Goal: Information Seeking & Learning: Check status

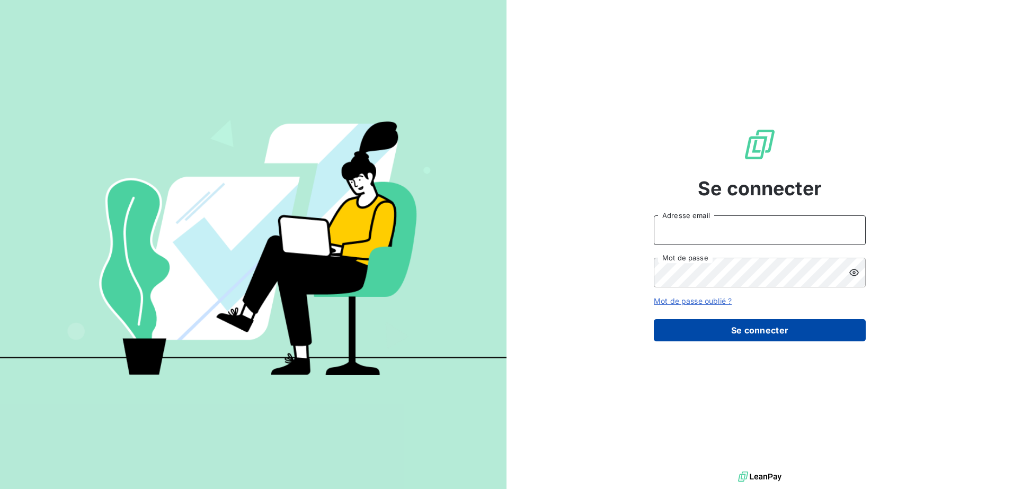
type input "[EMAIL_ADDRESS][DOMAIN_NAME]"
click at [745, 336] on button "Se connecter" at bounding box center [760, 330] width 212 height 22
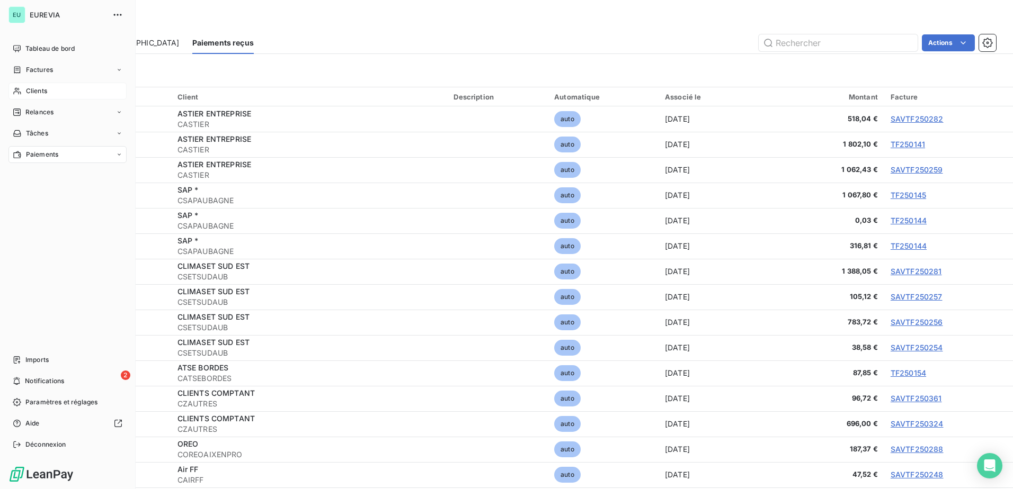
click at [31, 94] on span "Clients" at bounding box center [36, 91] width 21 height 10
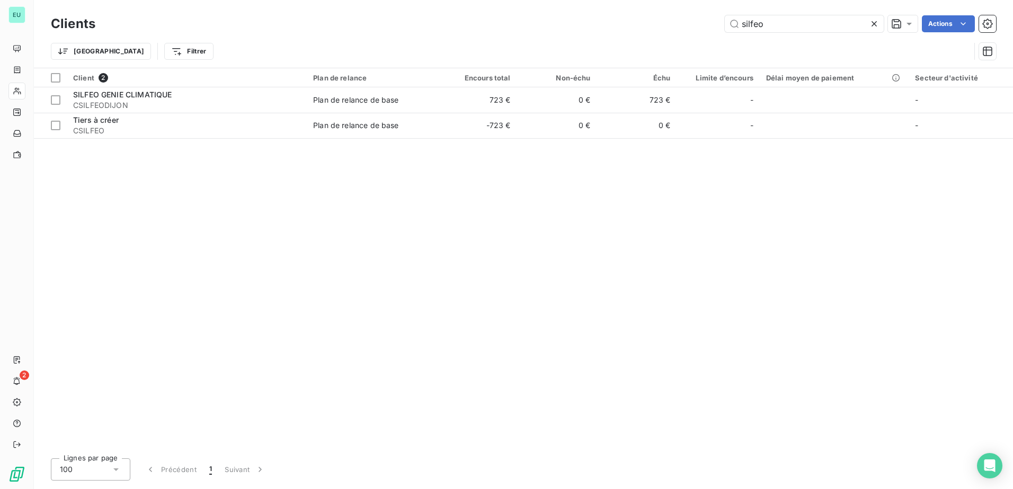
type input "silfeo"
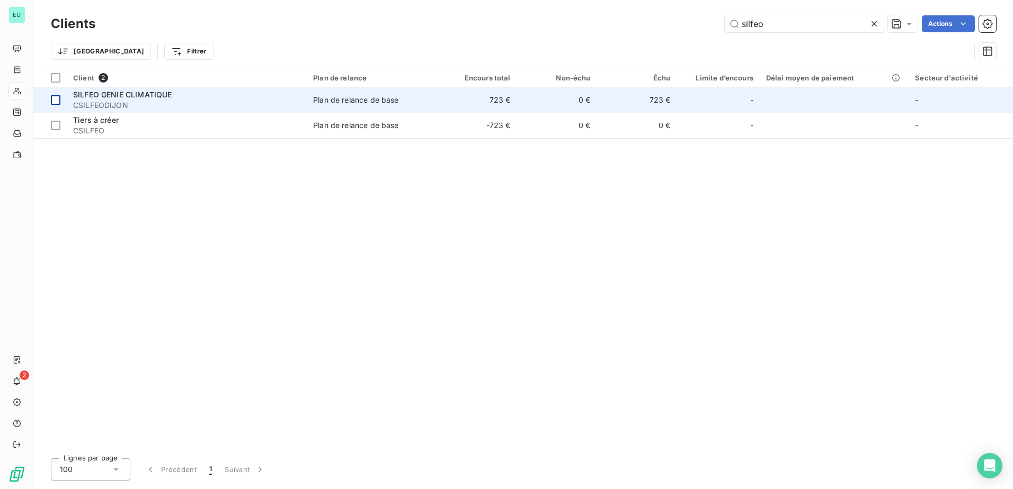
click at [54, 97] on div at bounding box center [56, 100] width 10 height 10
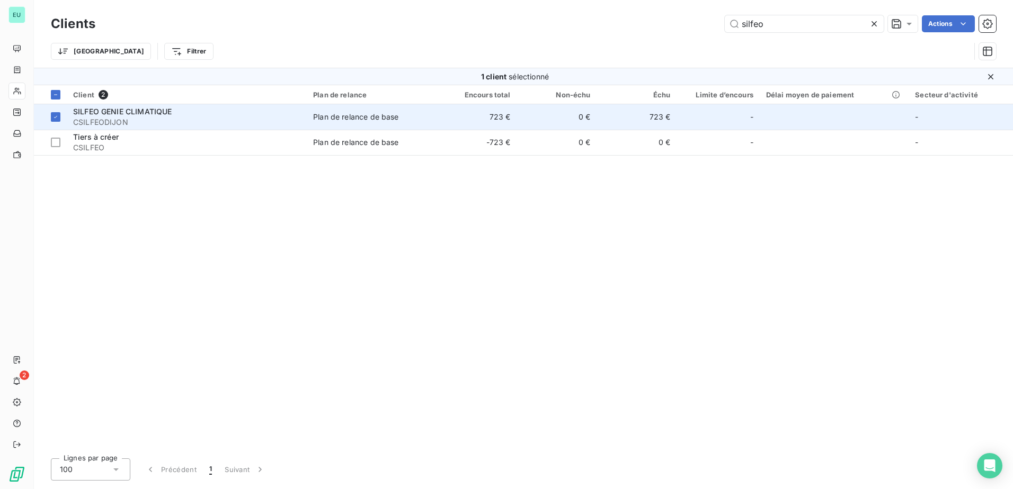
click at [164, 114] on span "SILFEO GENIE CLIMATIQUE" at bounding box center [122, 111] width 99 height 9
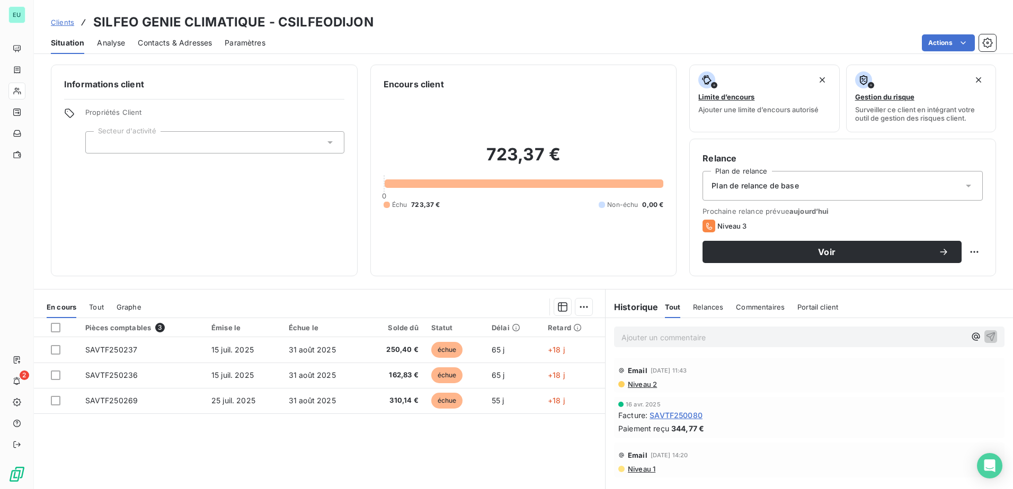
click at [183, 42] on span "Contacts & Adresses" at bounding box center [175, 43] width 74 height 11
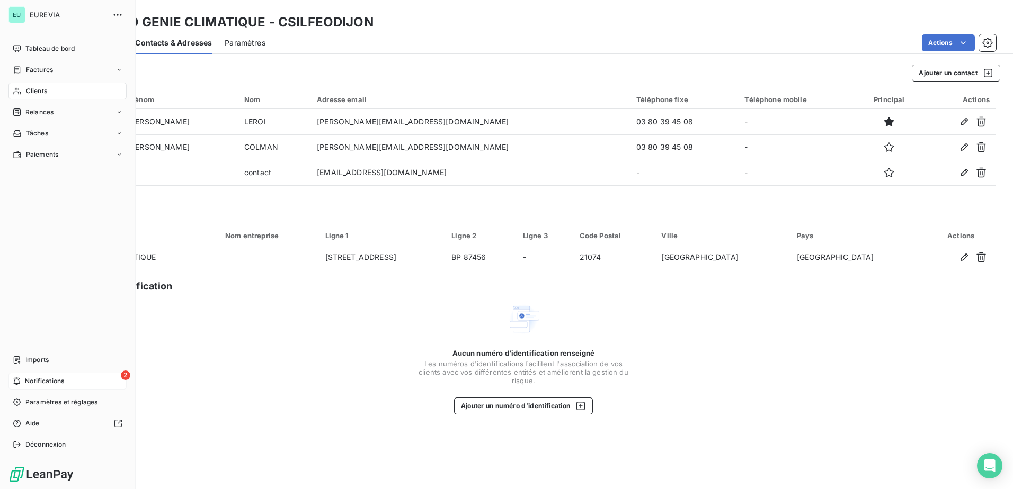
click at [56, 379] on span "Notifications" at bounding box center [44, 382] width 39 height 10
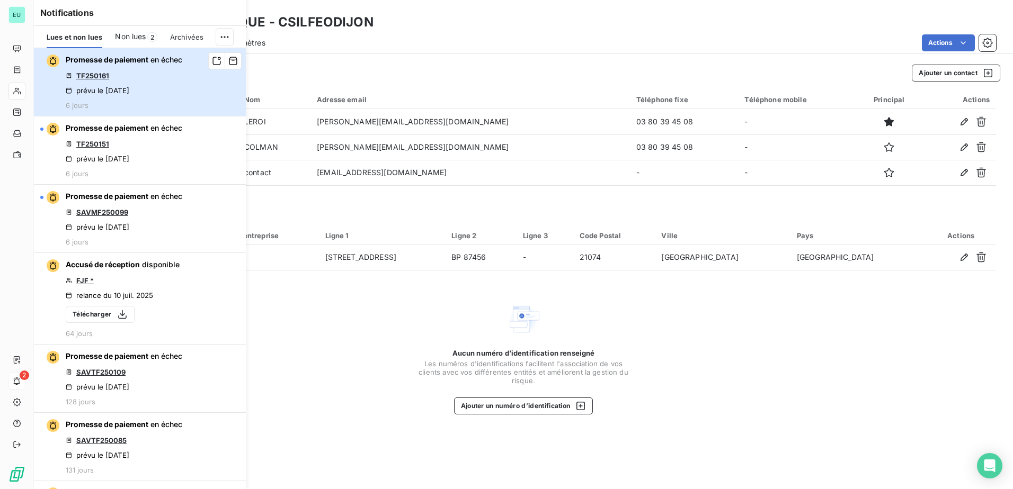
click at [140, 61] on span "Promesse de paiement" at bounding box center [107, 59] width 83 height 9
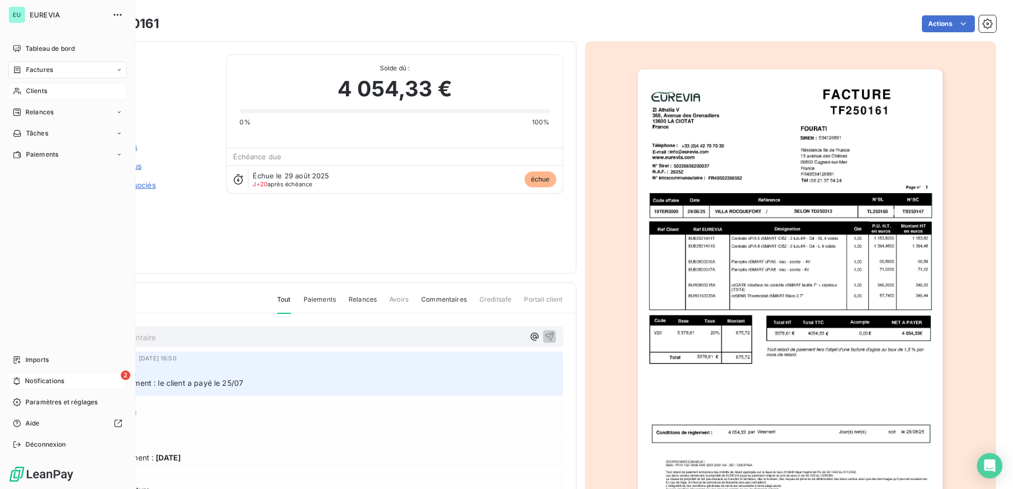
click at [39, 385] on span "Notifications" at bounding box center [44, 382] width 39 height 10
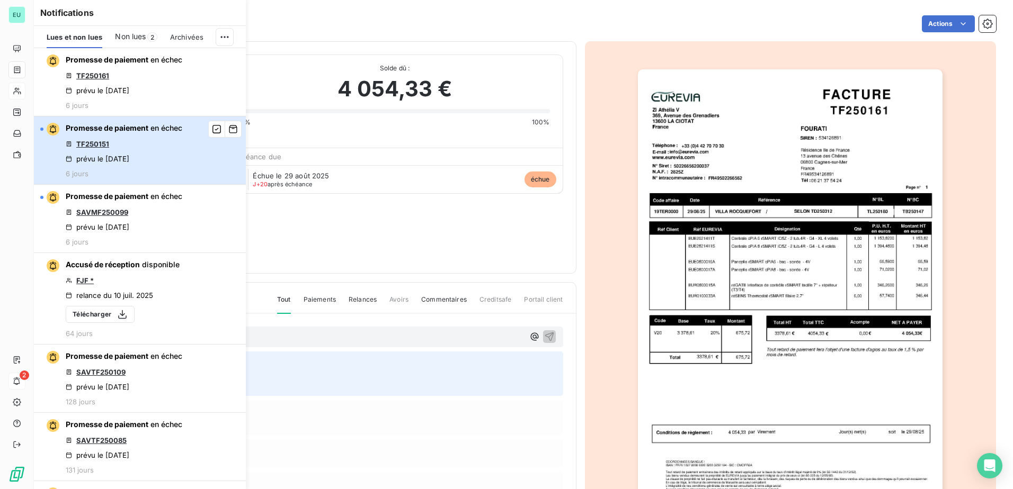
click at [128, 130] on span "Promesse de paiement" at bounding box center [107, 127] width 83 height 9
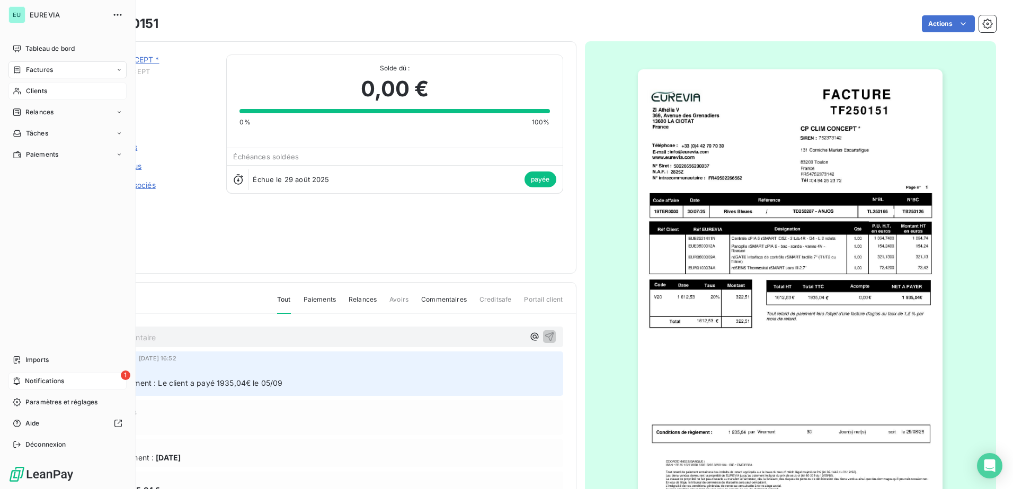
click at [21, 384] on div "1 Notifications" at bounding box center [67, 381] width 118 height 17
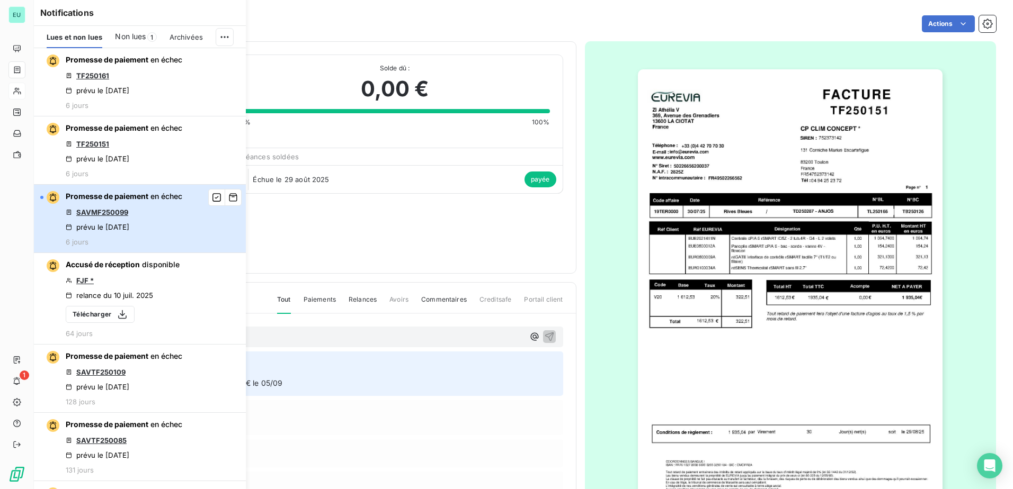
click at [139, 215] on div "Promesse de paiement en échec SAVMF250099 prévu le [DATE] 6 jours" at bounding box center [124, 218] width 117 height 55
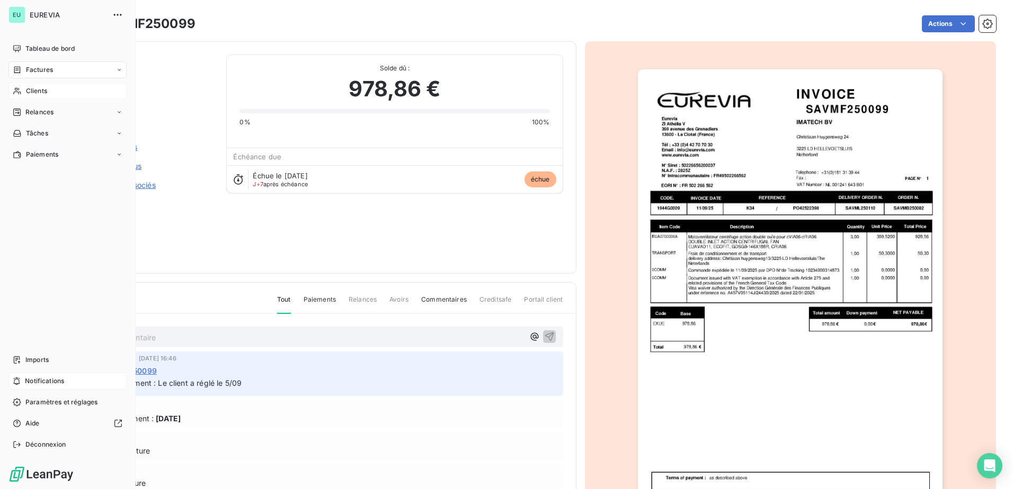
click at [42, 382] on span "Notifications" at bounding box center [44, 382] width 39 height 10
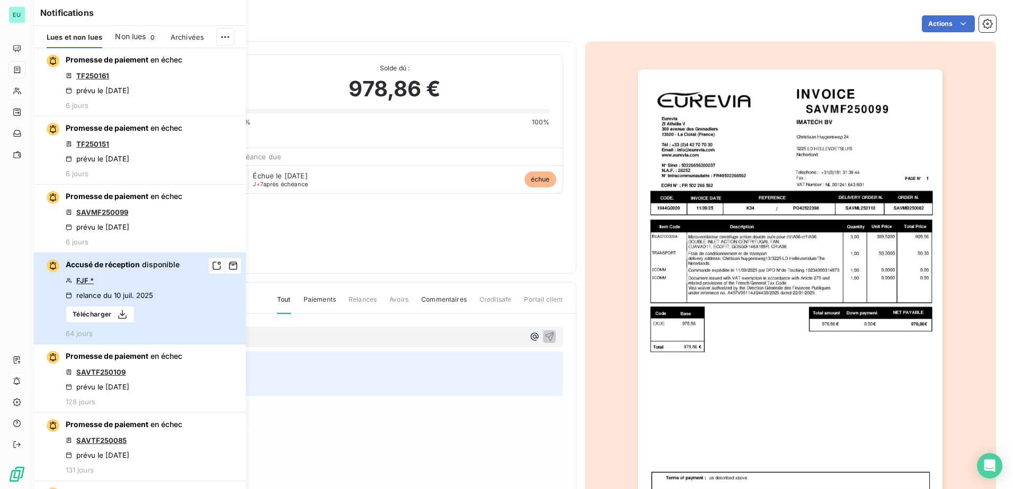
click at [149, 276] on div "Accusé de réception disponible FJF * relance du [DATE] Télécharger 64 jours" at bounding box center [123, 299] width 114 height 78
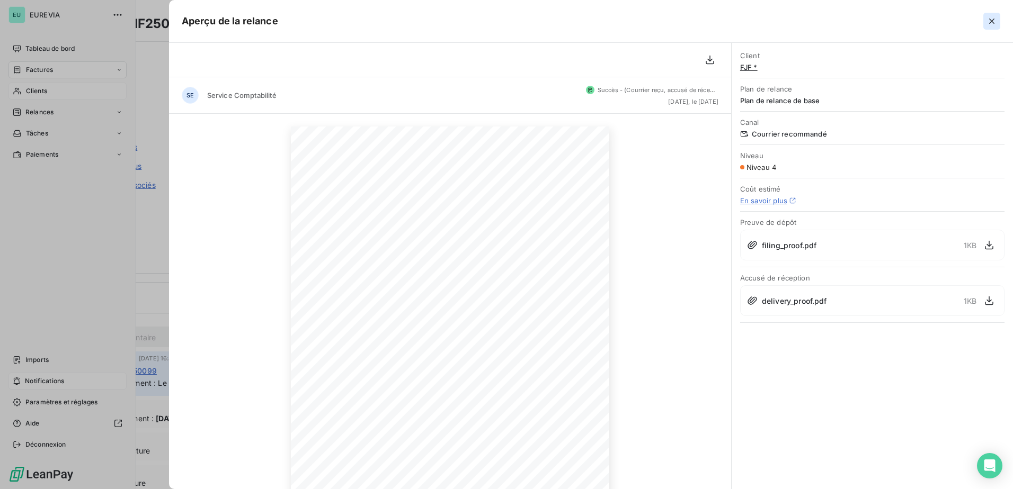
click at [991, 25] on icon "button" at bounding box center [991, 21] width 11 height 11
